Goal: Transaction & Acquisition: Download file/media

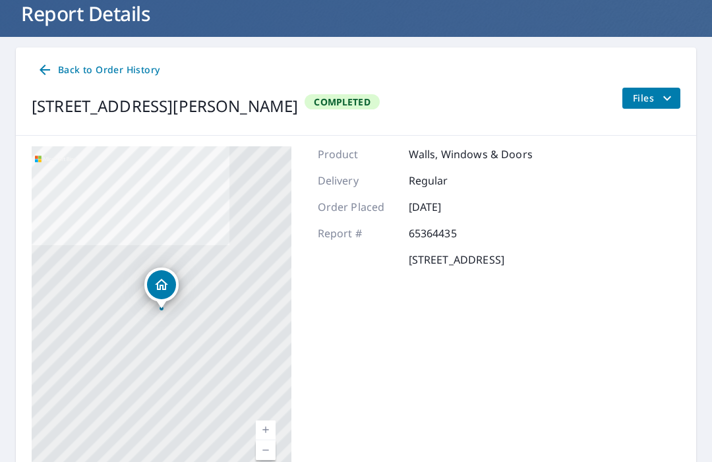
scroll to position [86, 0]
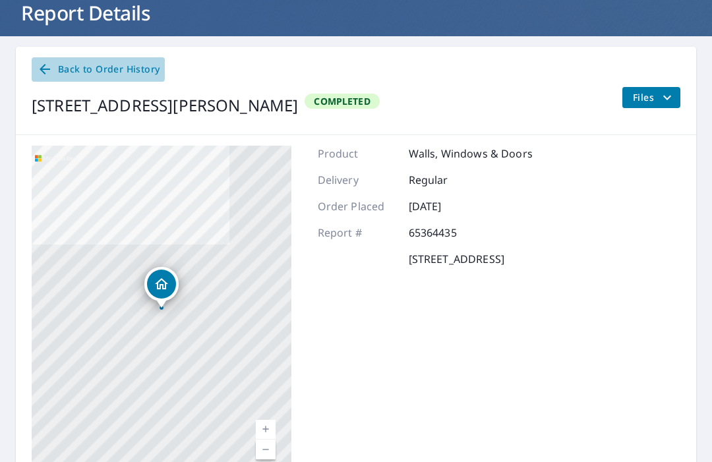
click at [49, 67] on icon at bounding box center [45, 69] width 16 height 16
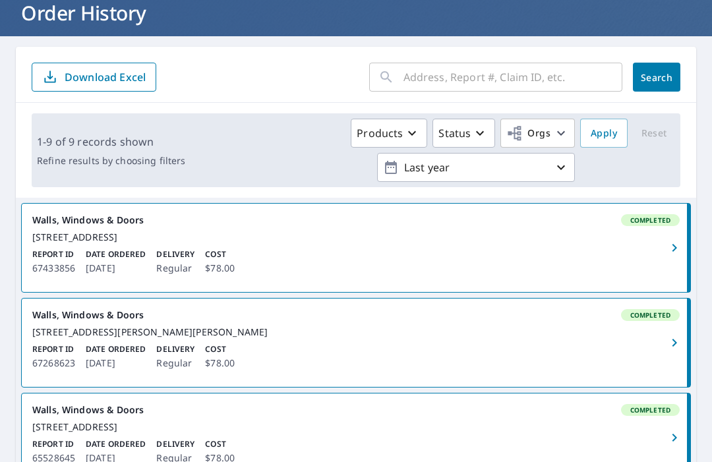
click at [667, 256] on icon "button" at bounding box center [674, 248] width 16 height 16
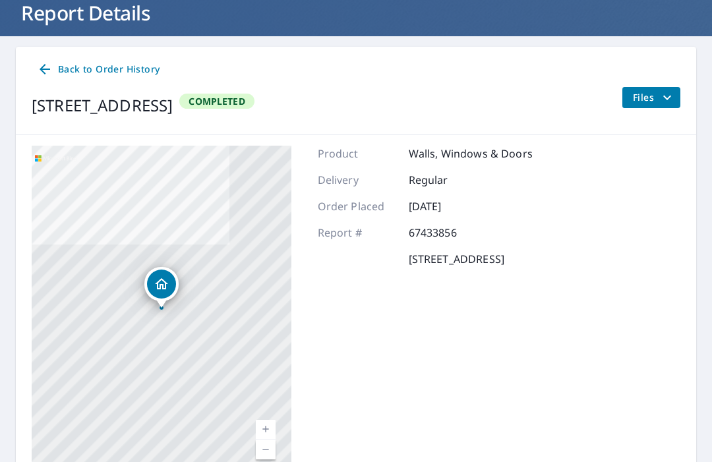
click at [647, 101] on span "Files" at bounding box center [654, 98] width 42 height 16
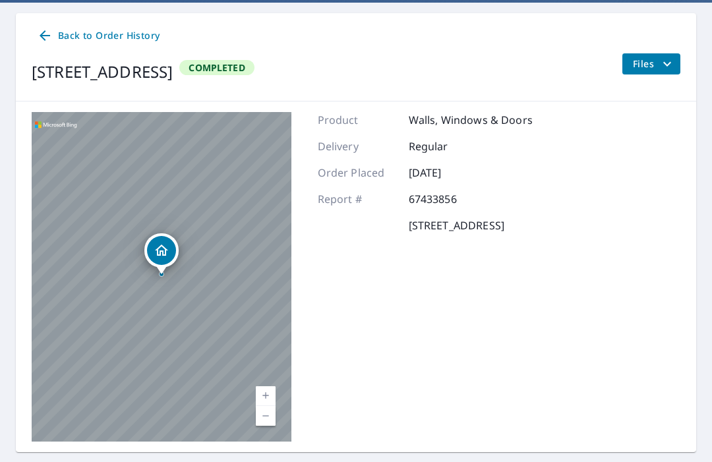
scroll to position [119, 0]
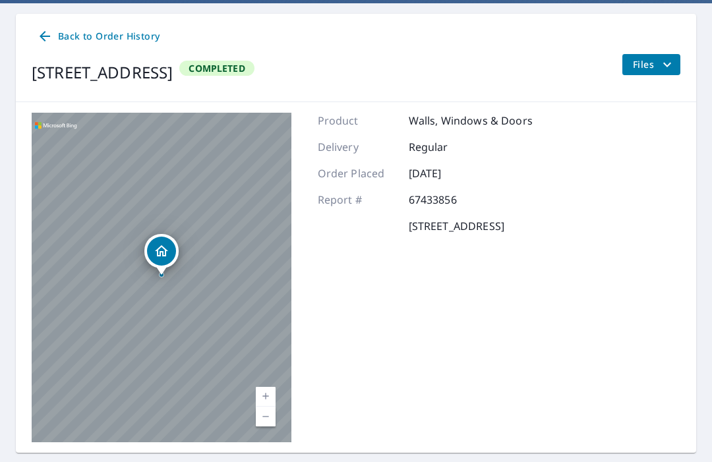
click at [43, 46] on link "Back to Order History" at bounding box center [98, 36] width 133 height 24
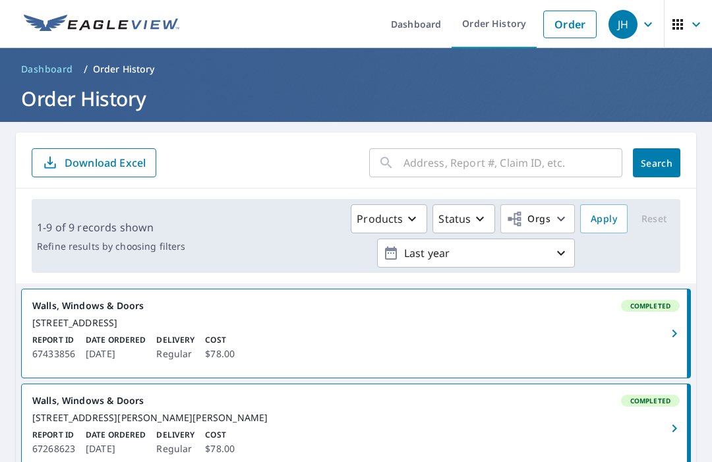
click at [666, 353] on button "button" at bounding box center [675, 333] width 29 height 88
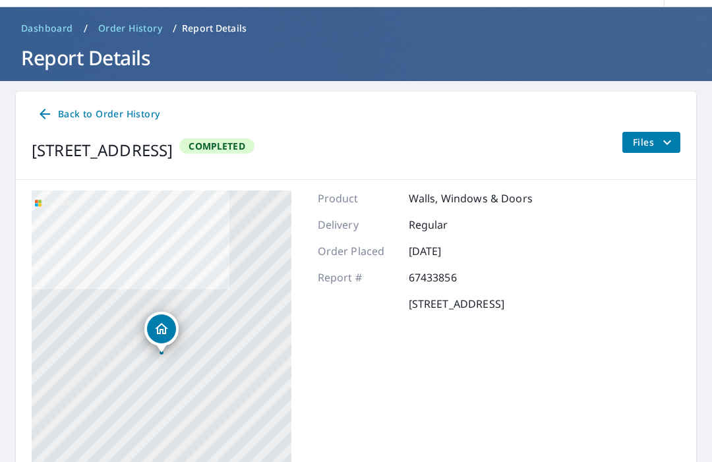
scroll to position [42, 0]
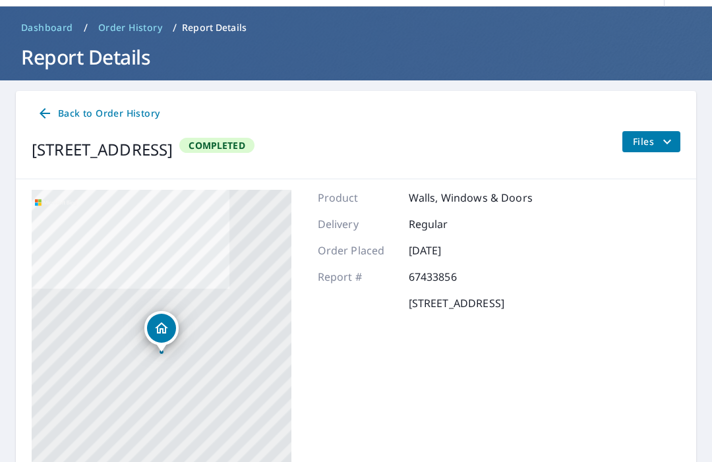
click at [659, 138] on icon "filesDropdownBtn-67433856" at bounding box center [667, 142] width 16 height 16
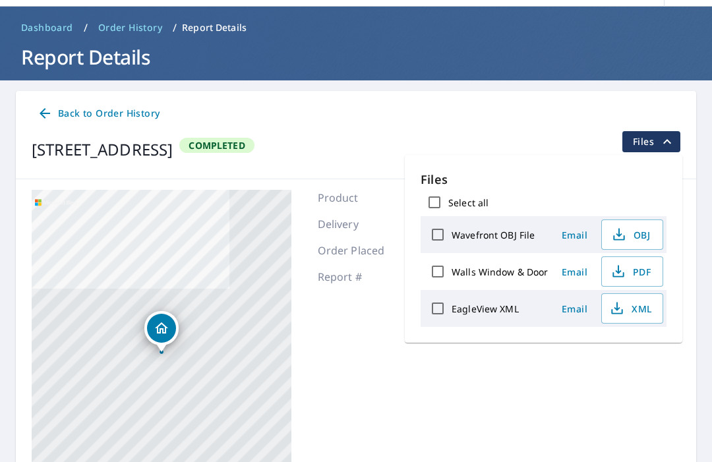
click at [640, 277] on span "PDF" at bounding box center [631, 272] width 42 height 16
